Goal: Use online tool/utility: Utilize a website feature to perform a specific function

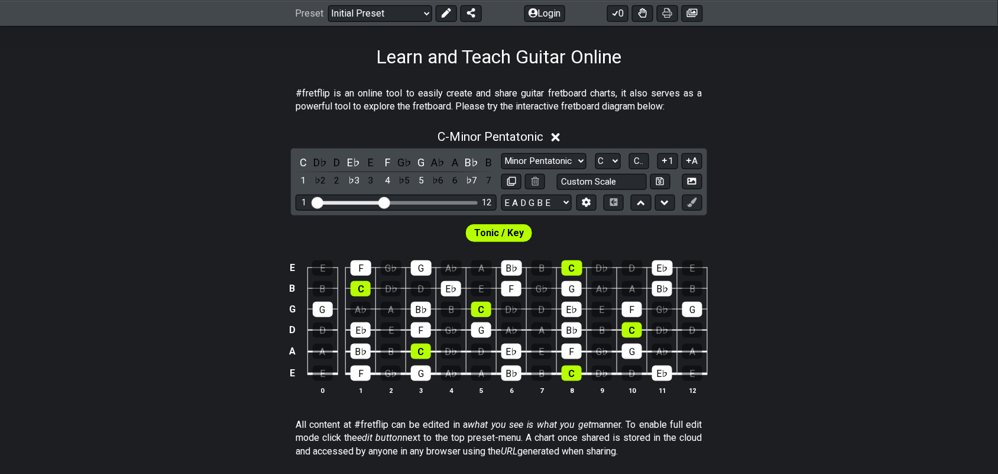
scroll to position [222, 0]
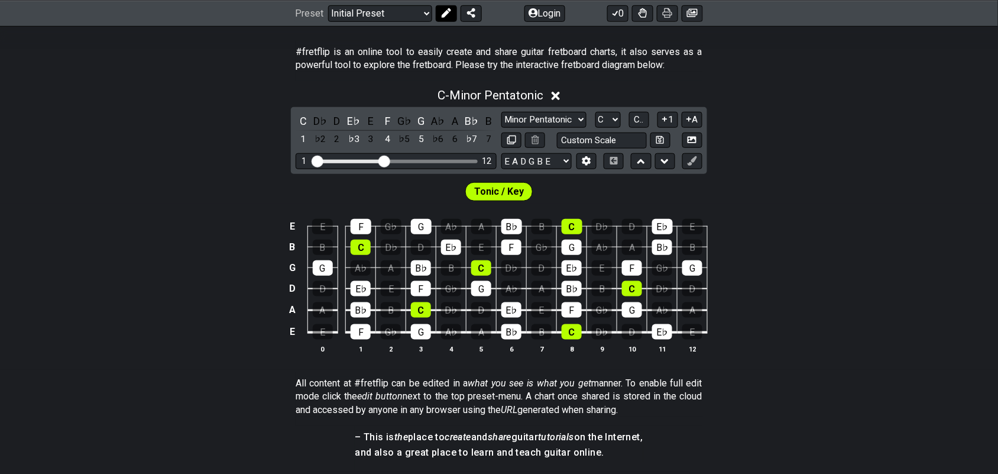
click at [442, 12] on icon at bounding box center [446, 12] width 9 height 9
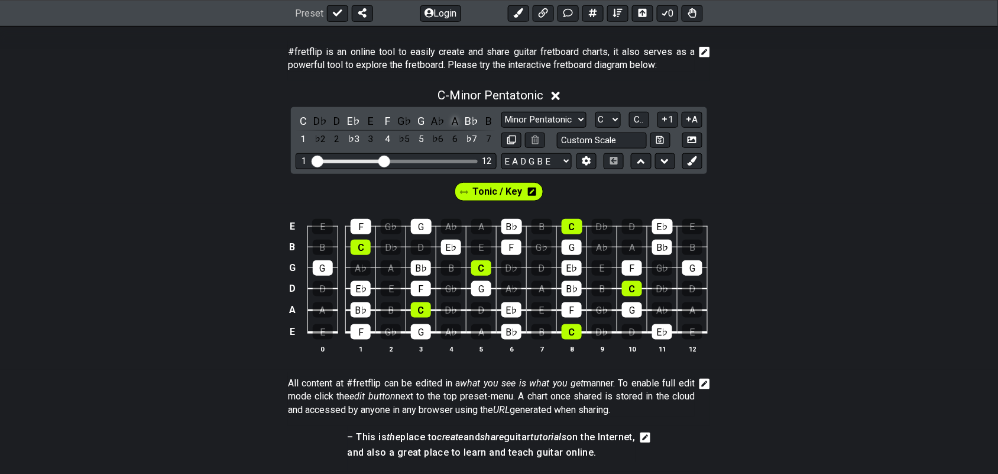
click at [471, 114] on div "B♭" at bounding box center [471, 121] width 15 height 16
click at [422, 119] on div "G" at bounding box center [421, 121] width 15 height 16
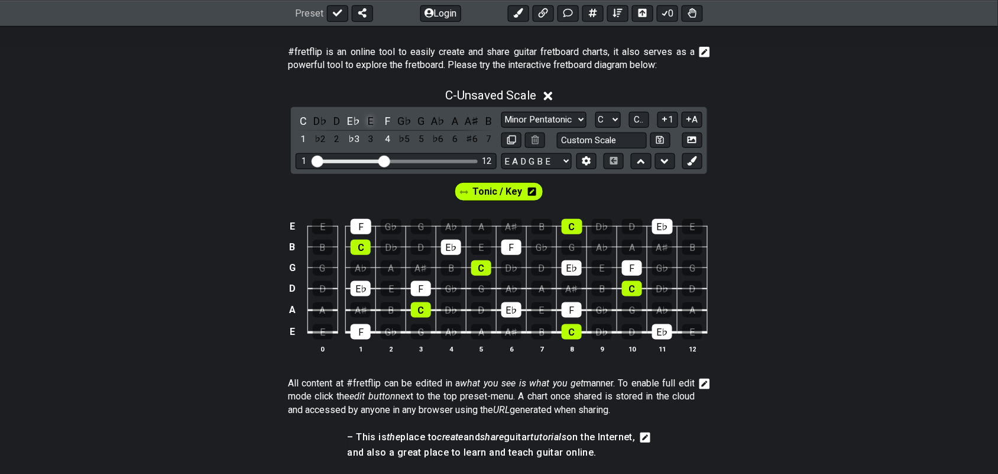
drag, startPoint x: 388, startPoint y: 120, endPoint x: 378, endPoint y: 118, distance: 9.6
click at [387, 120] on div "F" at bounding box center [387, 121] width 15 height 16
click at [351, 118] on div "E♭" at bounding box center [353, 121] width 15 height 16
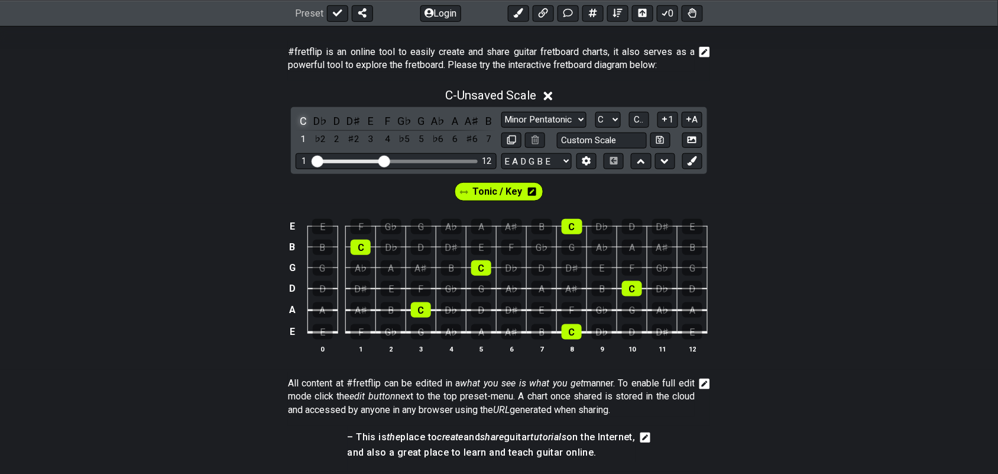
click at [299, 120] on div "C" at bounding box center [303, 121] width 15 height 16
click at [618, 119] on select "A♭ A A♯ B♭ B C C♯ D♭ D D♯ E♭ E F F♯ G♭ G G♯" at bounding box center [607, 120] width 25 height 16
select select "A"
click at [595, 112] on select "A♭ A A♯ B♭ B C C♯ D♭ D D♯ E♭ E F F♯ G♭ G G♯" at bounding box center [607, 120] width 25 height 16
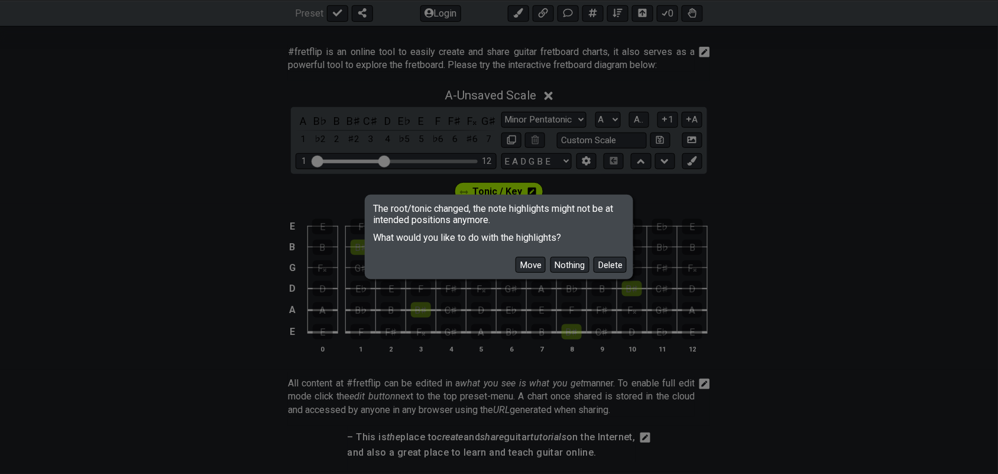
click at [612, 117] on div "The root/tonic changed, the note highlights might not be at intended positions …" at bounding box center [499, 237] width 998 height 474
click at [606, 264] on button "Delete" at bounding box center [610, 265] width 33 height 16
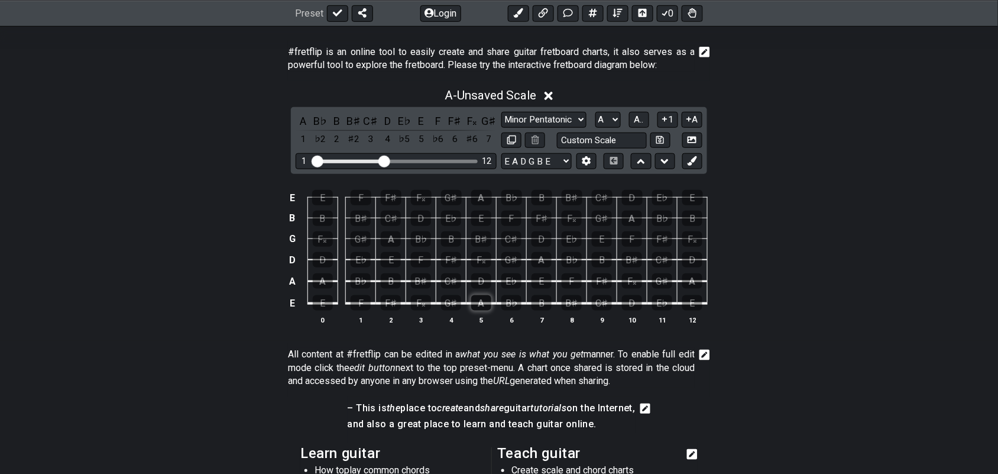
click at [476, 300] on div "A" at bounding box center [481, 302] width 20 height 15
click at [424, 280] on div "B♯" at bounding box center [421, 280] width 20 height 15
click at [508, 277] on div "E♭" at bounding box center [511, 280] width 20 height 15
click at [481, 262] on div "F𝄪" at bounding box center [481, 259] width 20 height 15
click at [695, 163] on icon at bounding box center [692, 160] width 9 height 9
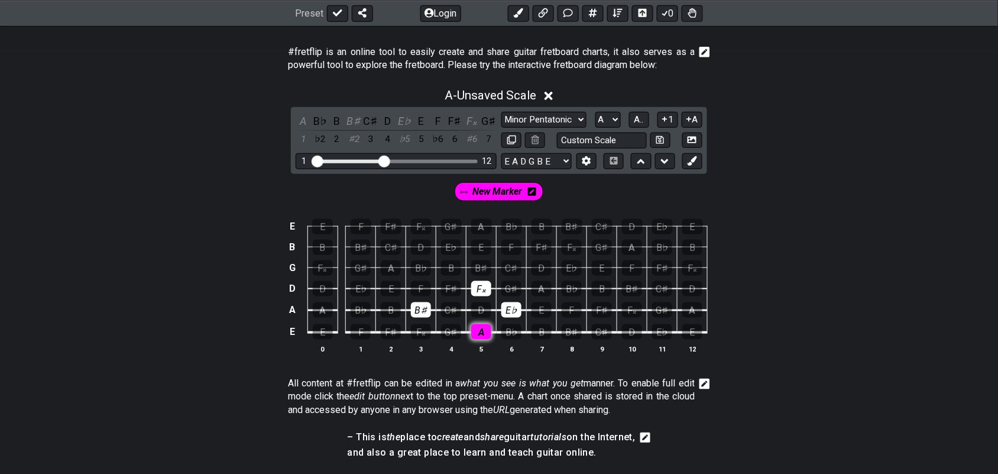
click at [476, 332] on div "A" at bounding box center [481, 331] width 20 height 15
click at [429, 317] on td "F𝄪" at bounding box center [421, 321] width 30 height 22
click at [420, 303] on div "B♯" at bounding box center [421, 309] width 20 height 15
click at [507, 309] on div "E♭" at bounding box center [511, 309] width 20 height 15
click at [483, 291] on div "F𝄪" at bounding box center [481, 288] width 20 height 15
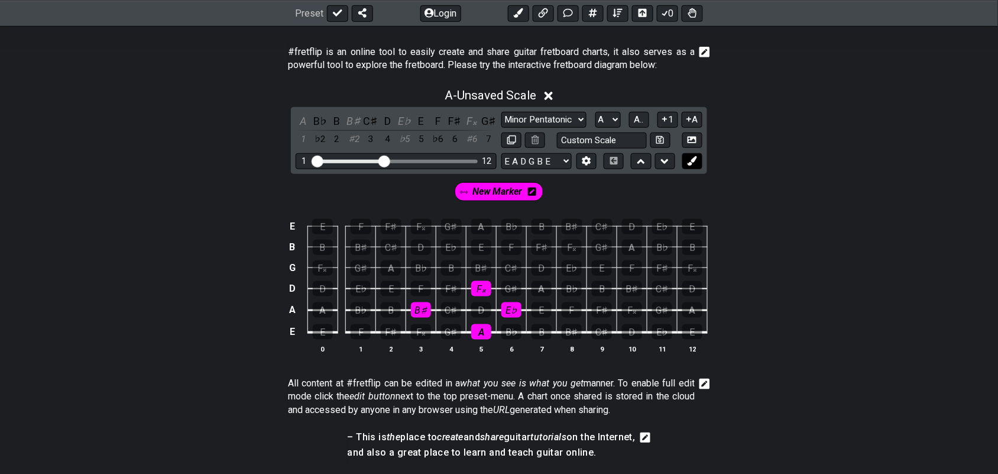
click at [693, 161] on icon at bounding box center [692, 160] width 9 height 9
click at [630, 332] on div "D" at bounding box center [632, 331] width 20 height 15
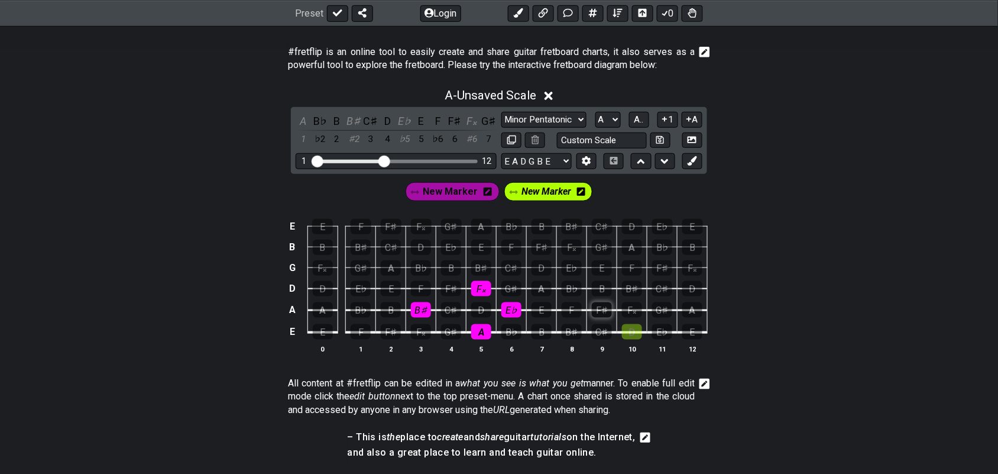
click at [607, 312] on div "F♯" at bounding box center [602, 309] width 20 height 15
click at [692, 311] on div "A" at bounding box center [692, 309] width 20 height 15
click at [640, 288] on div "B♯" at bounding box center [632, 288] width 20 height 15
click at [562, 196] on span "New Marker" at bounding box center [546, 191] width 50 height 17
click at [631, 327] on div "D" at bounding box center [632, 331] width 20 height 15
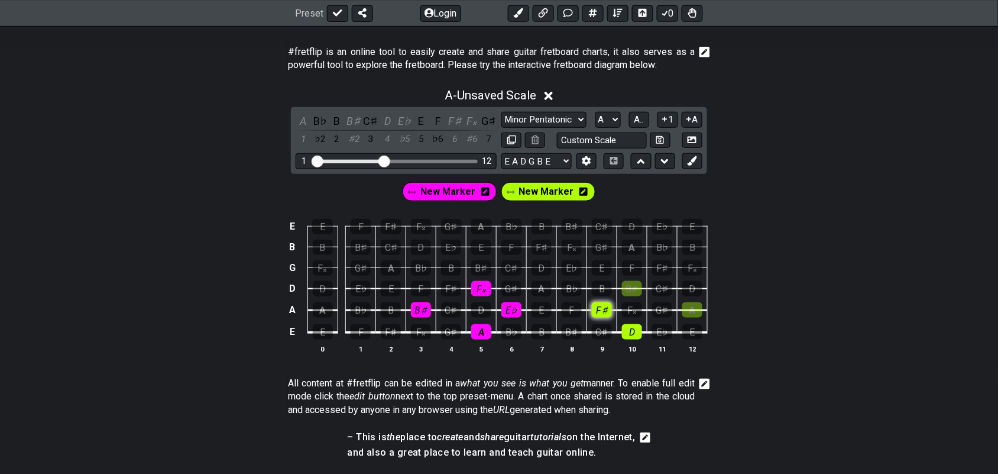
click at [608, 311] on div "F♯" at bounding box center [602, 309] width 20 height 15
click at [684, 311] on div "A" at bounding box center [692, 309] width 20 height 15
click at [636, 291] on div "B♯" at bounding box center [632, 288] width 20 height 15
click at [690, 161] on icon at bounding box center [692, 160] width 9 height 9
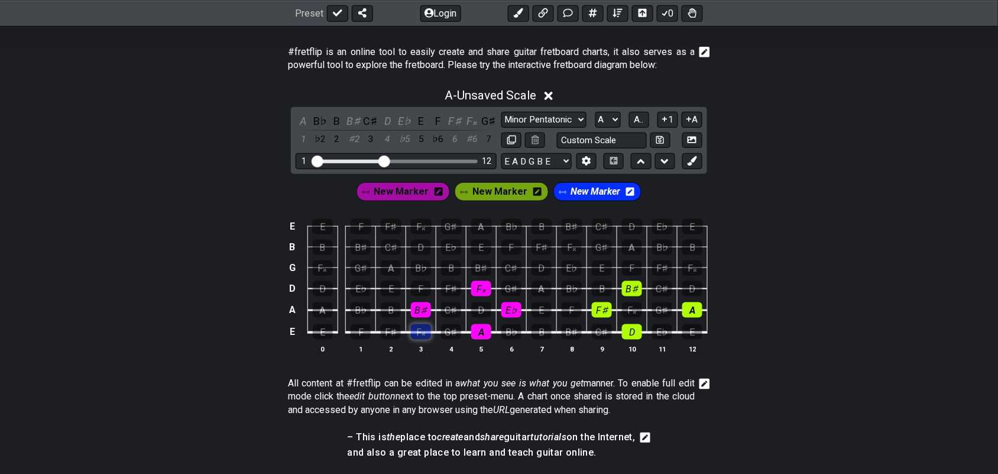
click at [420, 332] on div "F𝄪" at bounding box center [421, 331] width 20 height 15
click at [361, 309] on div "B♭" at bounding box center [361, 309] width 20 height 15
click at [480, 312] on div "D" at bounding box center [481, 309] width 20 height 15
click at [424, 291] on div "F" at bounding box center [421, 288] width 20 height 15
click at [598, 195] on span "New Marker" at bounding box center [596, 191] width 50 height 17
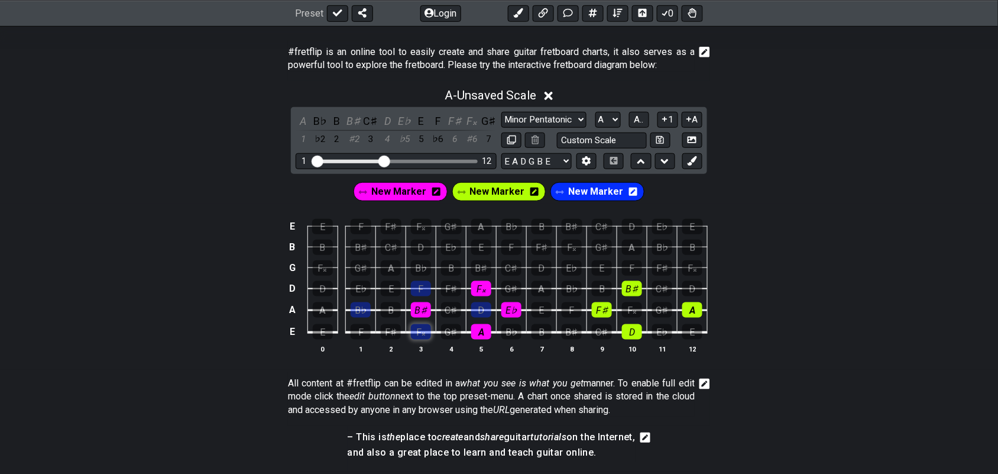
click at [420, 329] on div "F𝄪" at bounding box center [421, 331] width 20 height 15
click at [477, 309] on div "D" at bounding box center [481, 309] width 20 height 15
click at [423, 290] on div "F" at bounding box center [421, 288] width 20 height 15
click at [356, 312] on div "B♭" at bounding box center [361, 309] width 20 height 15
